Goal: Task Accomplishment & Management: Complete application form

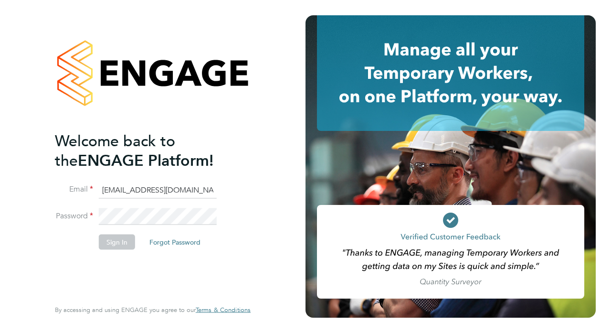
type input "iantmcmillan1980@hotmail.co.uk"
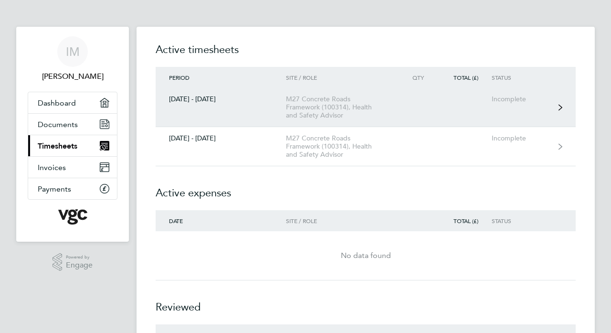
click at [198, 101] on div "[DATE] - [DATE]" at bounding box center [221, 99] width 130 height 8
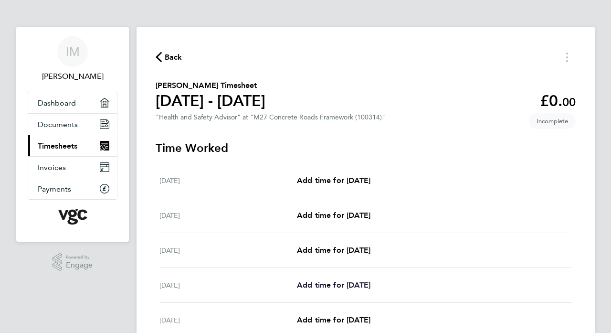
click at [325, 285] on span "Add time for [DATE]" at bounding box center [334, 284] width 74 height 9
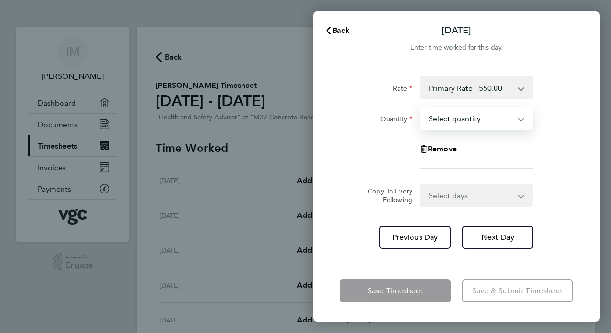
select select "1"
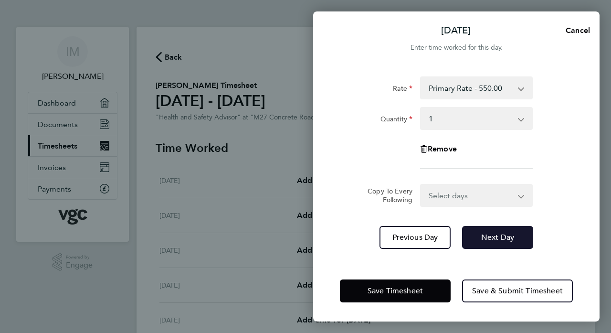
click at [487, 239] on span "Next Day" at bounding box center [497, 238] width 33 height 10
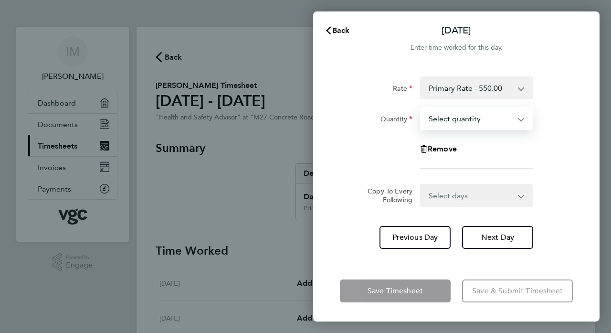
select select "1"
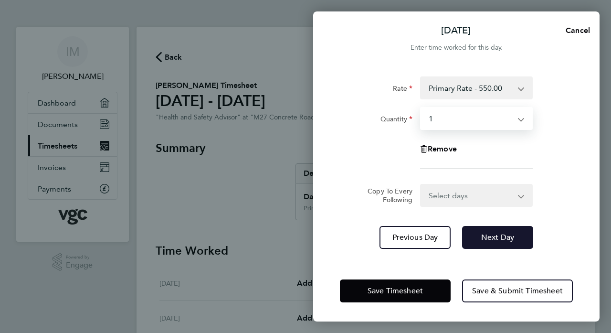
click at [497, 242] on button "Next Day" at bounding box center [497, 237] width 71 height 23
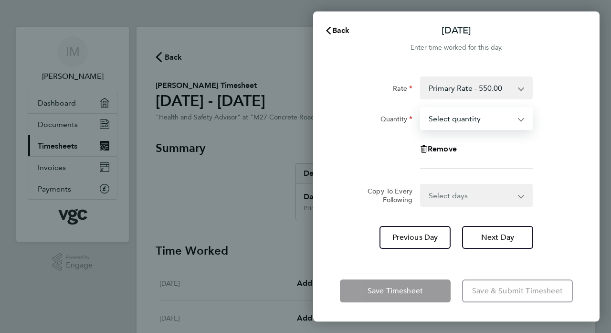
select select "1"
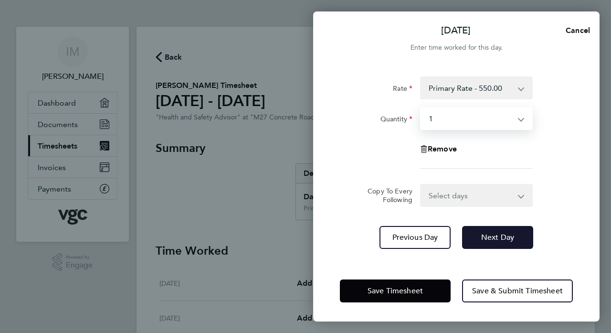
click at [495, 236] on span "Next Day" at bounding box center [497, 238] width 33 height 10
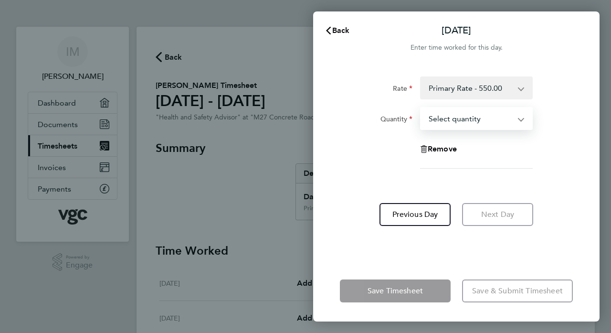
select select "1"
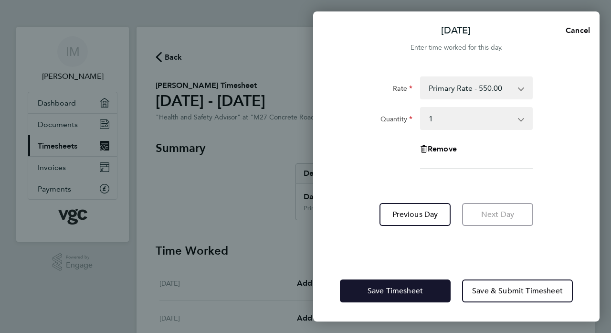
click at [397, 290] on span "Save Timesheet" at bounding box center [395, 291] width 55 height 10
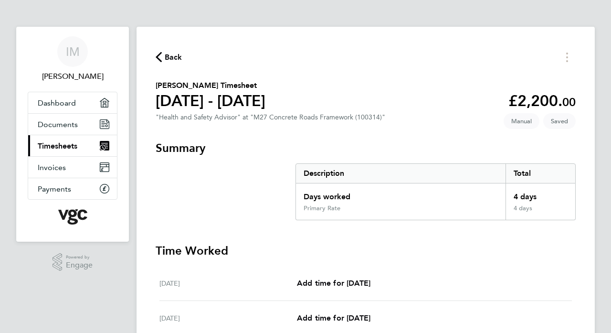
click at [588, 205] on div "Back [PERSON_NAME] Timesheet [DATE] - [DATE] £2,200. 00 "Health and Safety Advi…" at bounding box center [366, 326] width 458 height 598
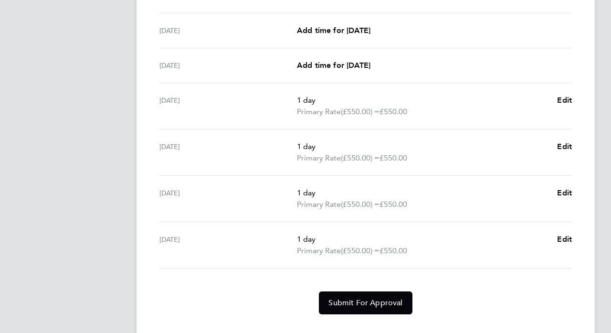
scroll to position [290, 0]
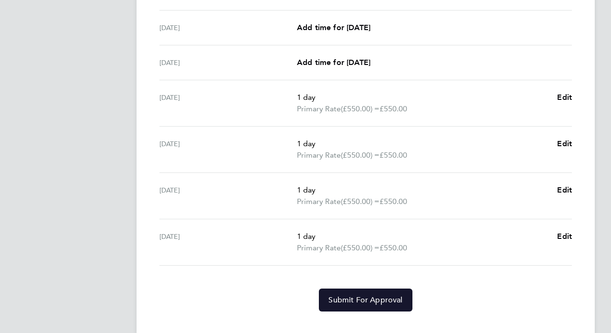
click at [369, 297] on span "Submit For Approval" at bounding box center [366, 300] width 74 height 10
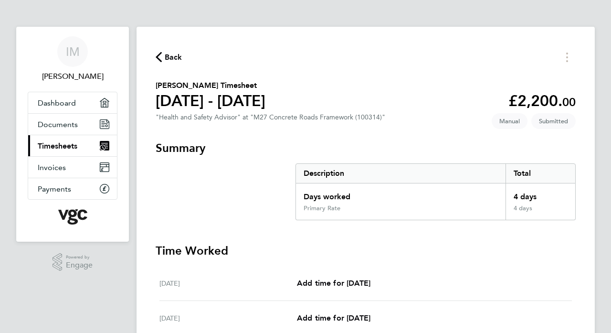
scroll to position [0, 0]
click at [50, 168] on span "Invoices" at bounding box center [52, 167] width 28 height 9
